Goal: Task Accomplishment & Management: Use online tool/utility

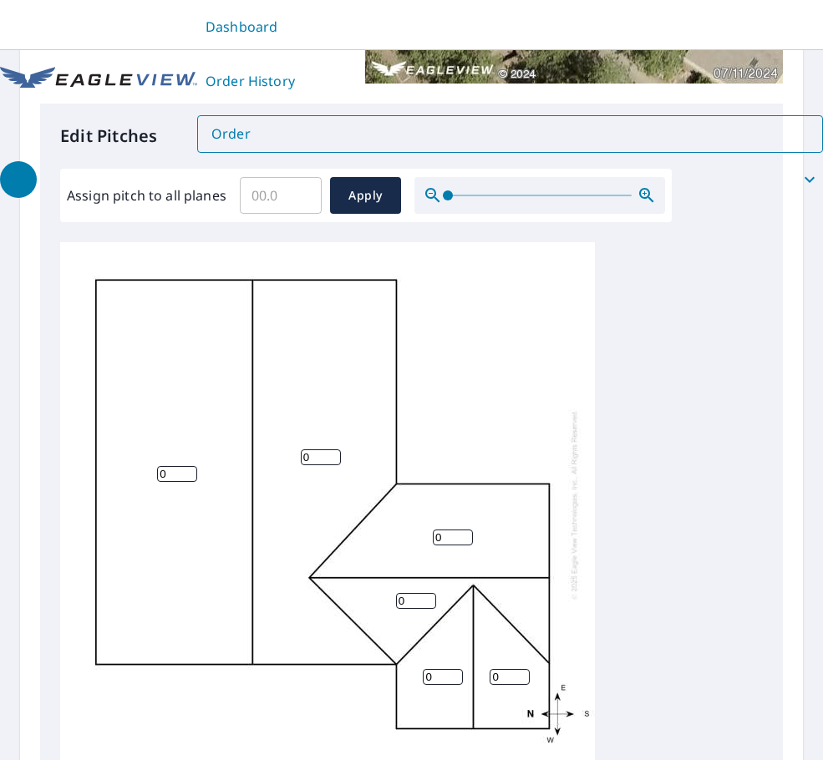
scroll to position [323, 0]
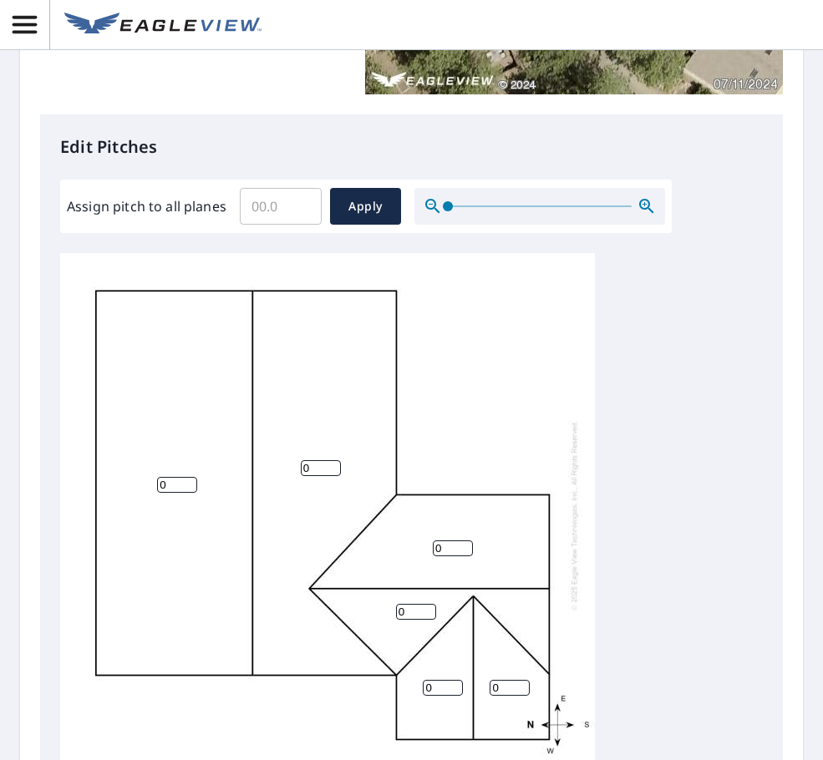
click at [272, 200] on input "Assign pitch to all planes" at bounding box center [281, 206] width 82 height 47
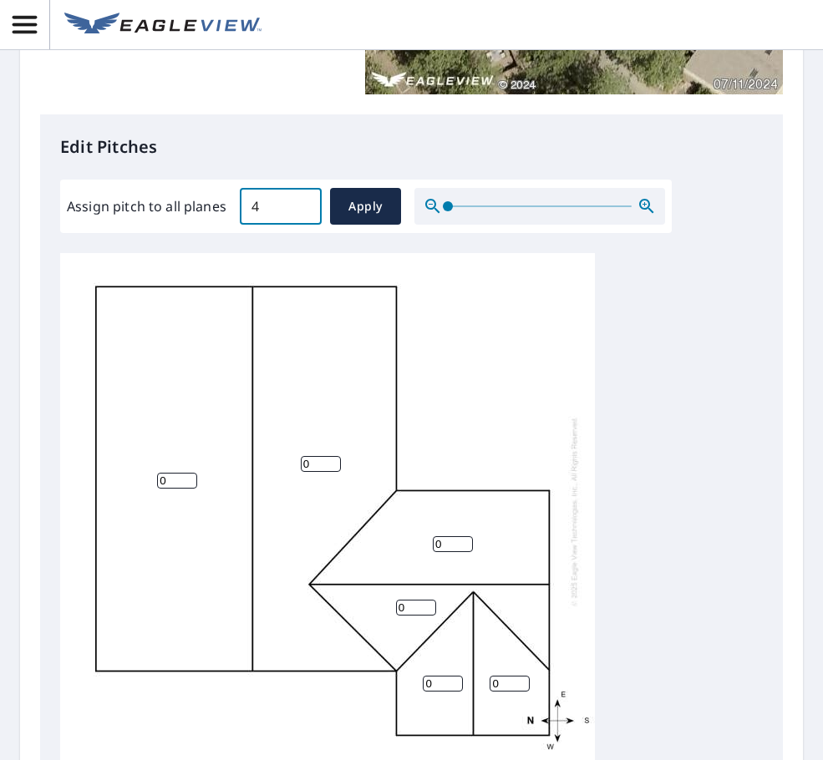
type input "4"
click at [368, 205] on span "Apply" at bounding box center [365, 206] width 44 height 21
type input "4"
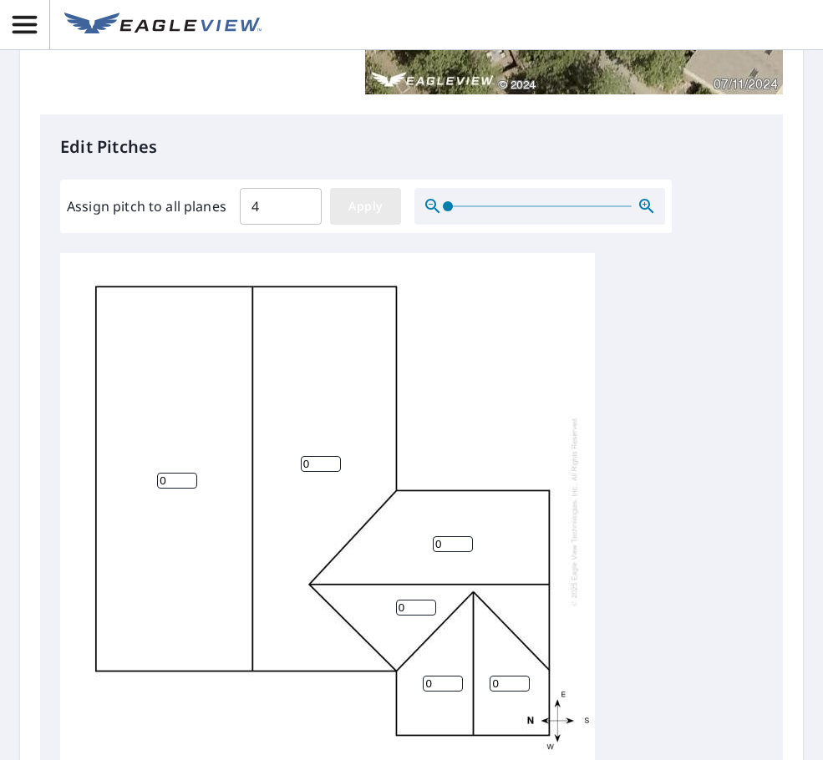
type input "4"
click at [371, 210] on span "Apply" at bounding box center [365, 206] width 44 height 21
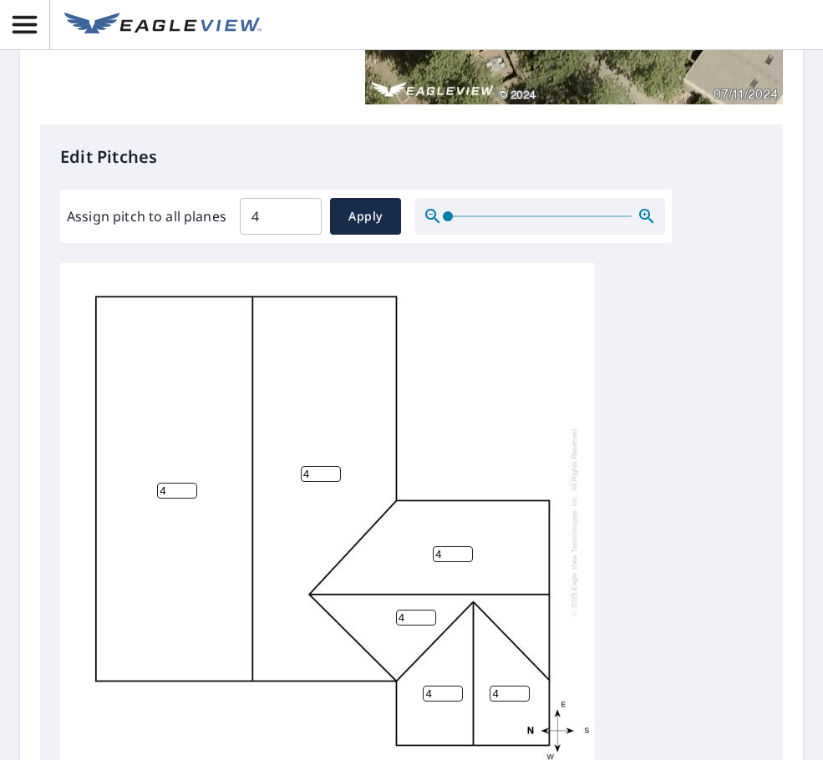
scroll to position [17, 0]
click at [237, 168] on p "Edit Pitches" at bounding box center [411, 157] width 702 height 25
click at [657, 404] on div "4 4 4 4 4 4" at bounding box center [411, 525] width 702 height 525
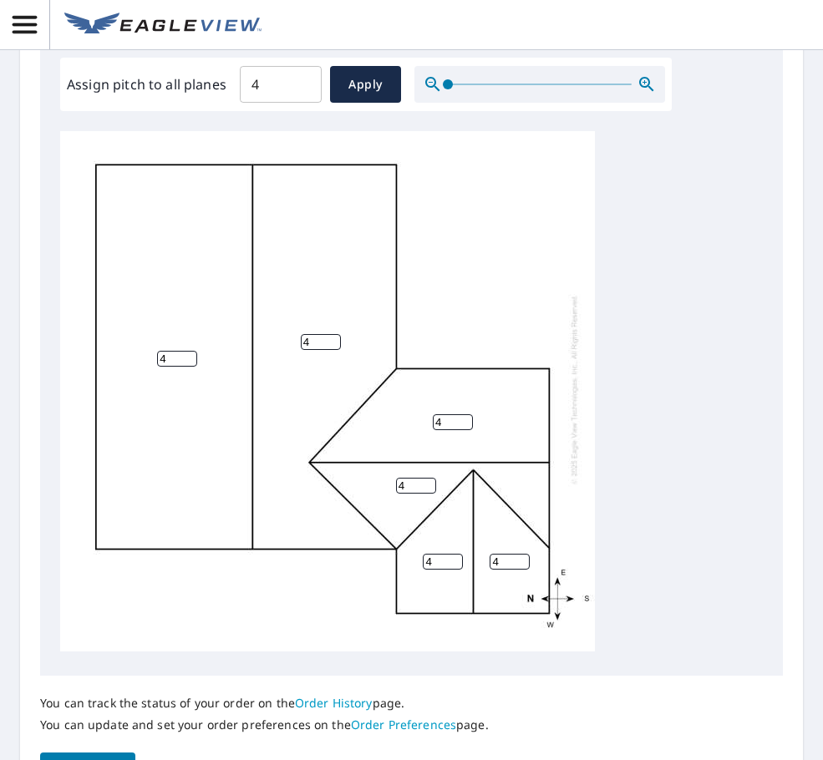
scroll to position [564, 0]
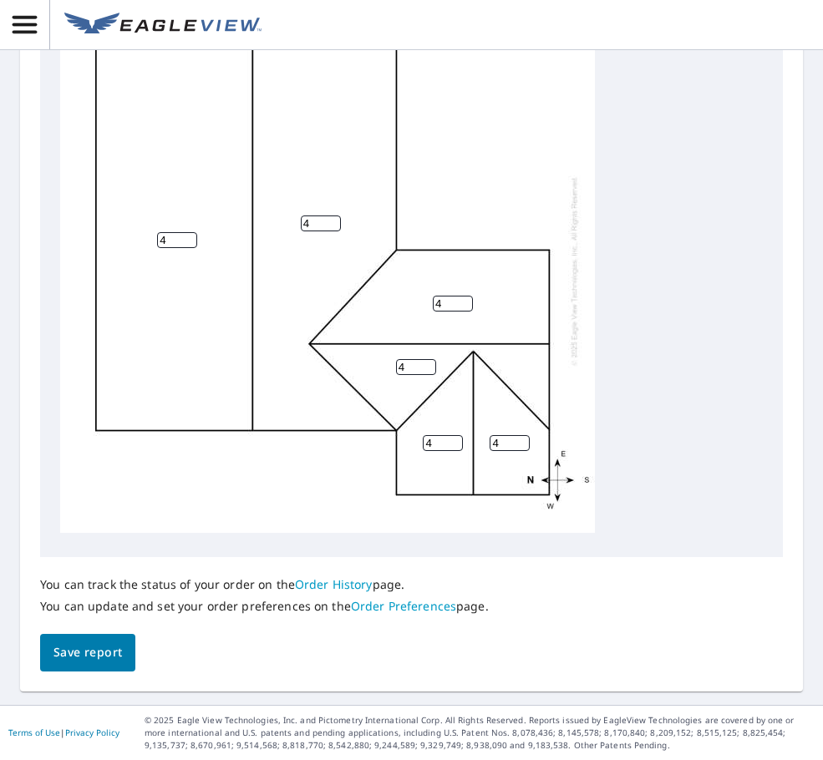
click at [99, 652] on span "Save report" at bounding box center [87, 652] width 68 height 21
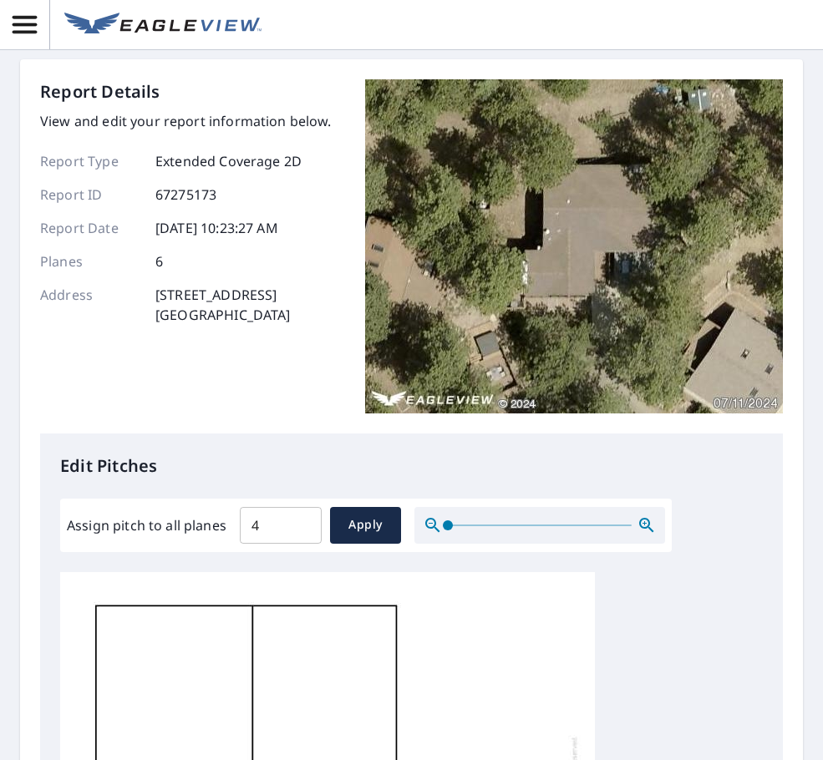
scroll to position [0, 0]
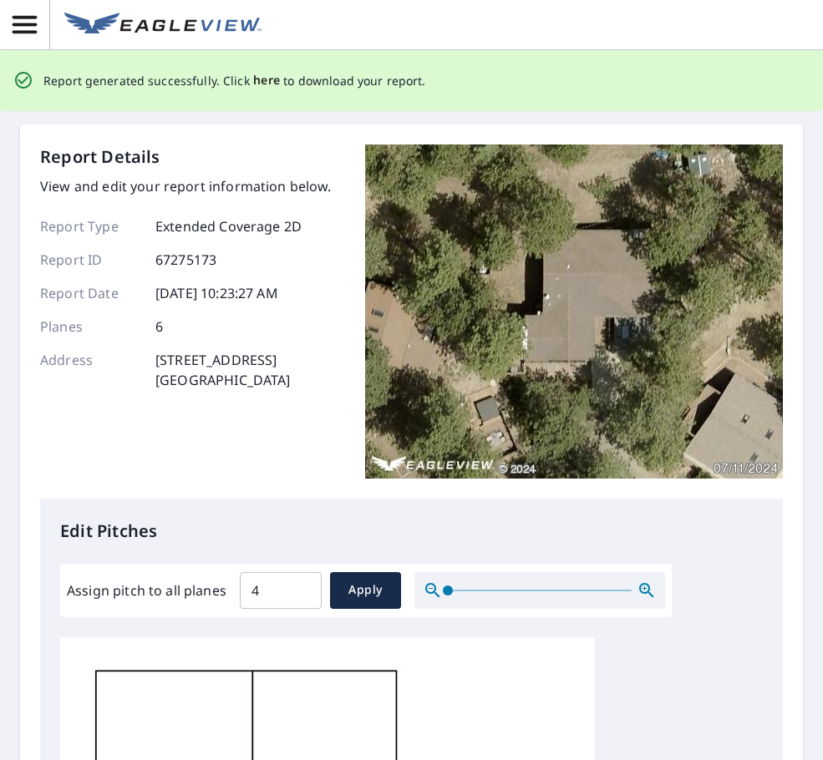
click at [256, 80] on span "here" at bounding box center [267, 80] width 28 height 21
